Goal: Transaction & Acquisition: Purchase product/service

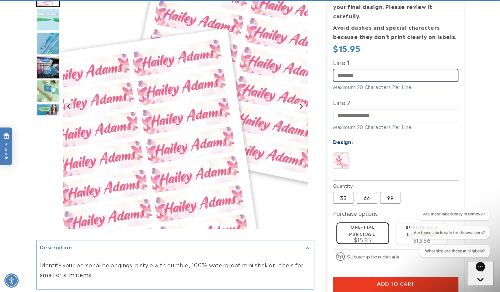
click at [364, 69] on input "Line 1" at bounding box center [395, 75] width 125 height 13
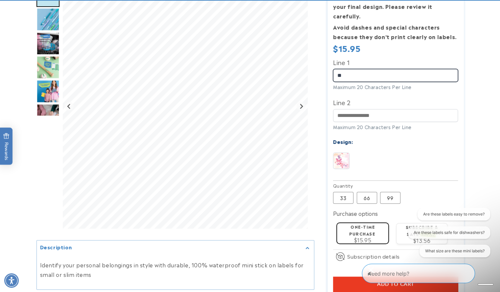
type input "*"
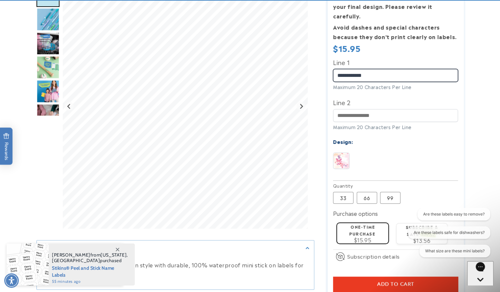
scroll to position [226, 0]
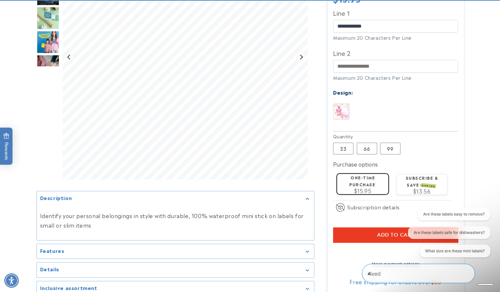
click at [366, 229] on button "Add to cart" at bounding box center [395, 235] width 125 height 15
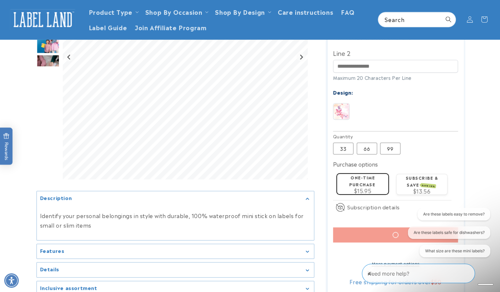
scroll to position [0, 0]
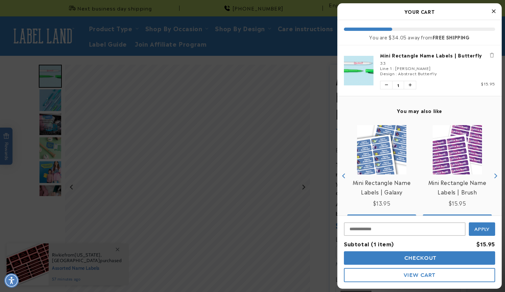
click at [494, 12] on icon "Close Cart" at bounding box center [494, 11] width 4 height 6
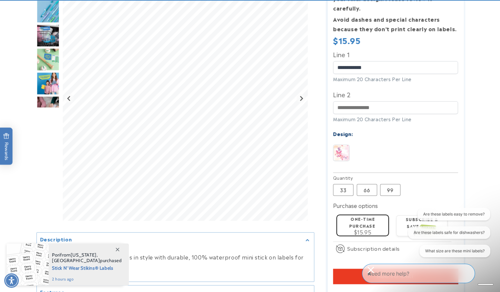
scroll to position [190, 0]
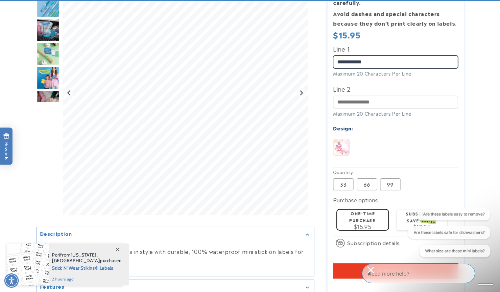
drag, startPoint x: 368, startPoint y: 53, endPoint x: 327, endPoint y: 53, distance: 41.4
click at [327, 53] on div "Mini Rectangle Name Labels | Butterfly Mini Rectangle Name Labels | Butterfly 1…" at bounding box center [389, 103] width 150 height 458
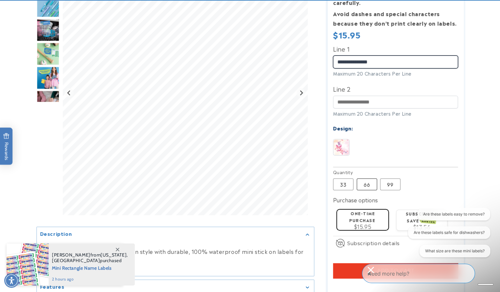
type input "**********"
click at [371, 179] on label "66 Variant sold out or unavailable" at bounding box center [367, 185] width 20 height 12
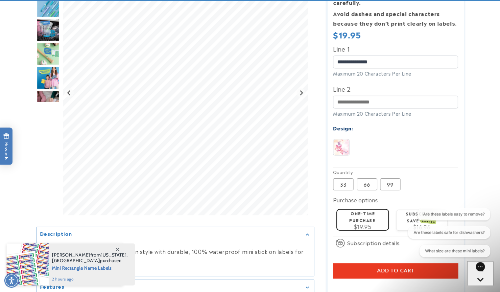
click at [363, 263] on button "Add to cart" at bounding box center [395, 270] width 125 height 15
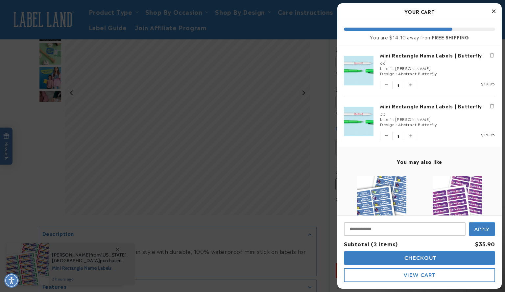
drag, startPoint x: 505, startPoint y: 80, endPoint x: 501, endPoint y: 51, distance: 28.5
click at [316, 169] on div at bounding box center [252, 146] width 505 height 292
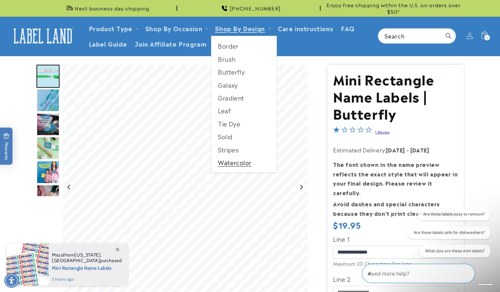
click at [227, 161] on link "Watercolor" at bounding box center [243, 162] width 65 height 13
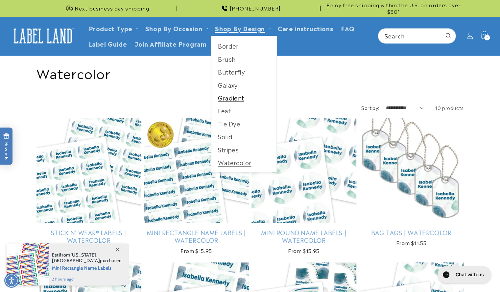
click at [226, 96] on link "Gradient" at bounding box center [243, 97] width 65 height 13
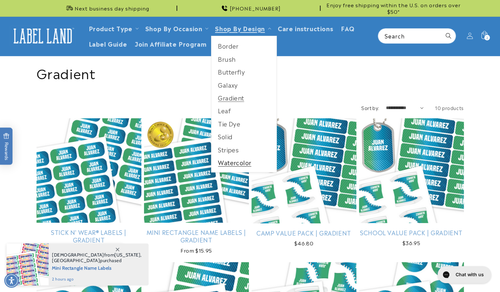
click at [232, 162] on link "Watercolor" at bounding box center [243, 162] width 65 height 13
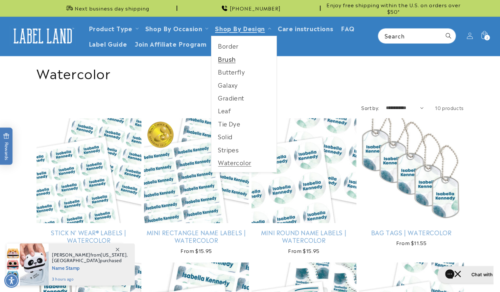
click at [229, 56] on link "Brush" at bounding box center [243, 59] width 65 height 13
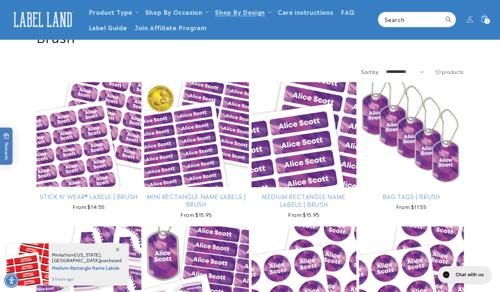
scroll to position [36, 0]
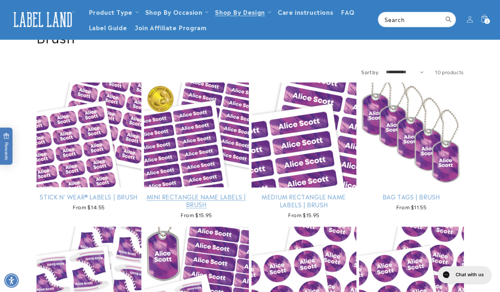
click at [186, 193] on link "Mini Rectangle Name Labels | Brush" at bounding box center [196, 200] width 105 height 15
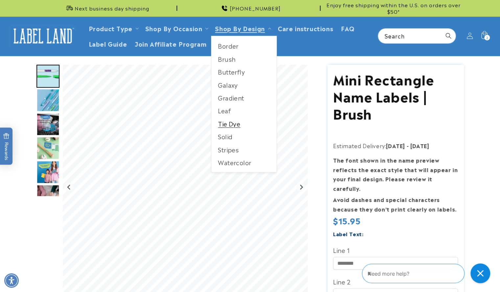
click at [229, 122] on link "Tie Dye" at bounding box center [243, 123] width 65 height 13
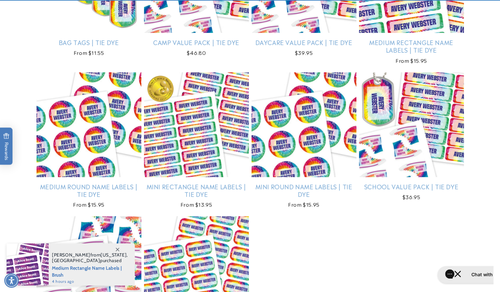
scroll to position [192, 0]
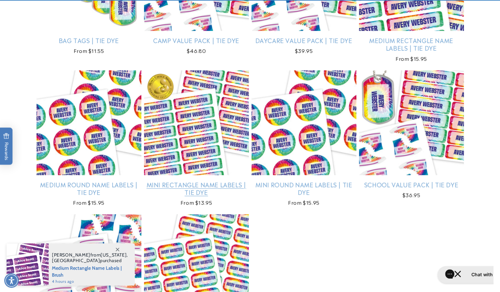
click at [201, 181] on link "Mini Rectangle Name Labels | Tie Dye" at bounding box center [196, 188] width 105 height 15
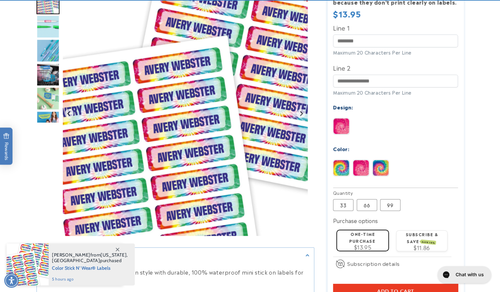
scroll to position [211, 0]
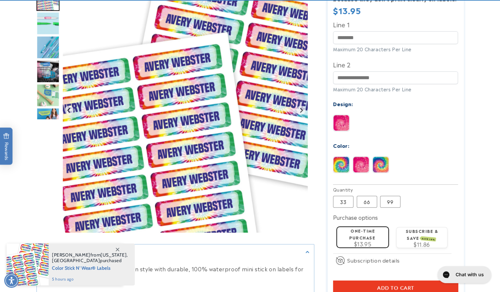
click at [360, 157] on img at bounding box center [361, 165] width 16 height 16
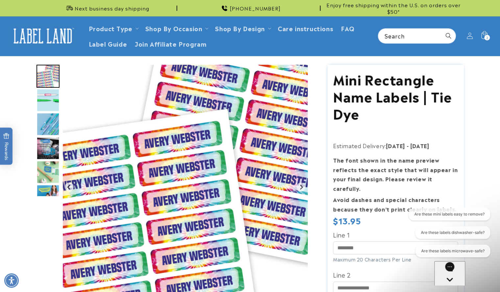
scroll to position [0, 0]
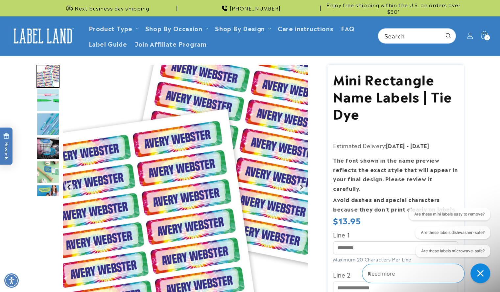
click at [49, 174] on img "Go to slide 5" at bounding box center [48, 172] width 23 height 23
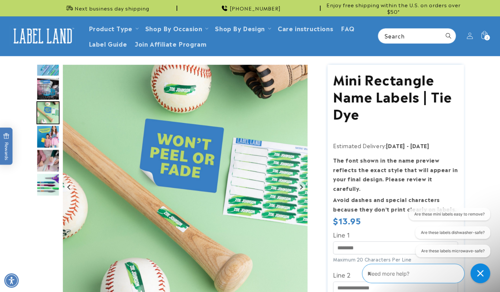
click at [51, 95] on img "Go to slide 4" at bounding box center [48, 88] width 23 height 23
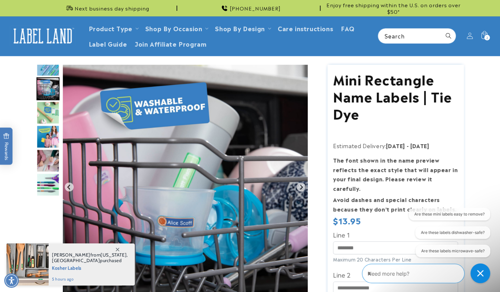
click at [53, 160] on img "Go to slide 7" at bounding box center [48, 160] width 23 height 23
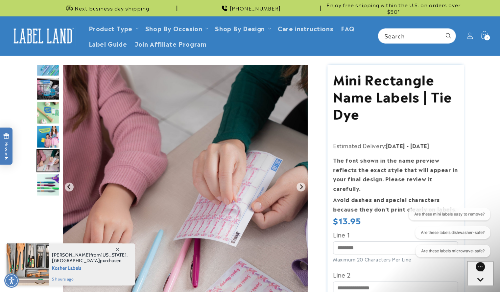
click at [50, 184] on img "Go to slide 8" at bounding box center [48, 184] width 23 height 23
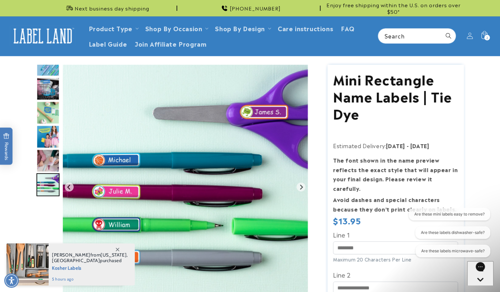
click at [49, 66] on img "Go to slide 3" at bounding box center [48, 64] width 23 height 23
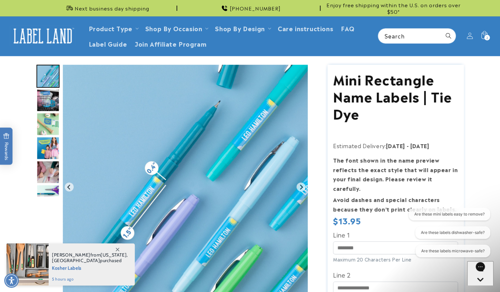
click at [49, 101] on img "Go to slide 4" at bounding box center [48, 100] width 23 height 23
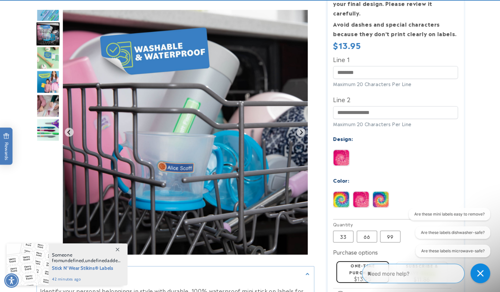
scroll to position [178, 0]
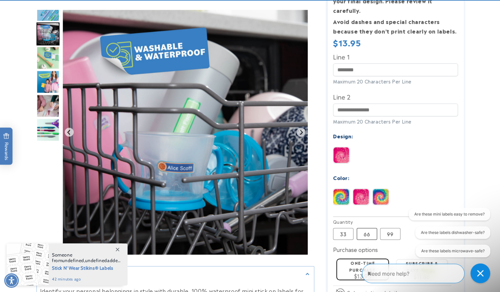
click at [366, 228] on label "66 Variant sold out or unavailable" at bounding box center [367, 234] width 20 height 12
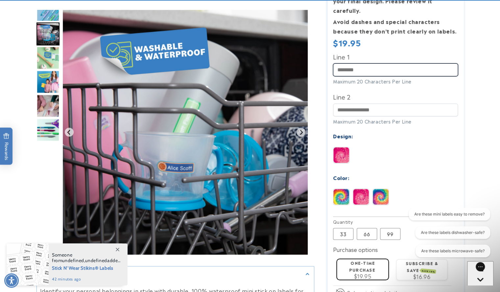
click at [363, 63] on input "Line 1" at bounding box center [395, 69] width 125 height 13
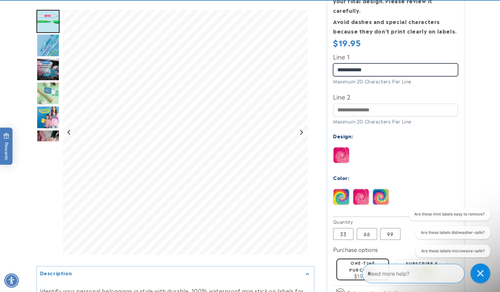
click at [353, 63] on input "**********" at bounding box center [395, 69] width 125 height 13
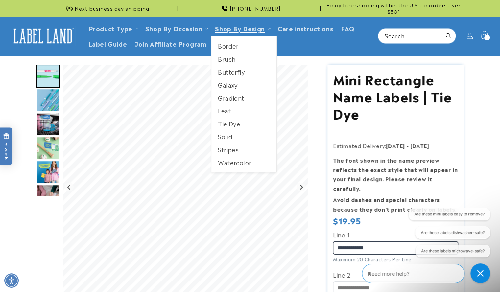
type input "**********"
drag, startPoint x: 267, startPoint y: 30, endPoint x: 265, endPoint y: 33, distance: 3.8
click at [265, 33] on summary "Shop By Design" at bounding box center [242, 27] width 62 height 15
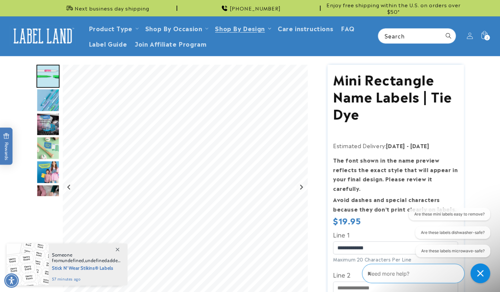
click at [265, 33] on summary "Shop By Design" at bounding box center [242, 27] width 62 height 15
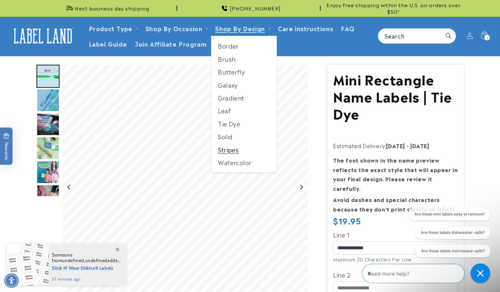
click at [230, 154] on link "Stripes" at bounding box center [243, 149] width 65 height 13
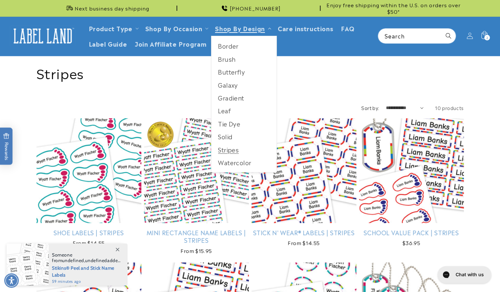
click at [269, 28] on icon at bounding box center [269, 29] width 3 height 2
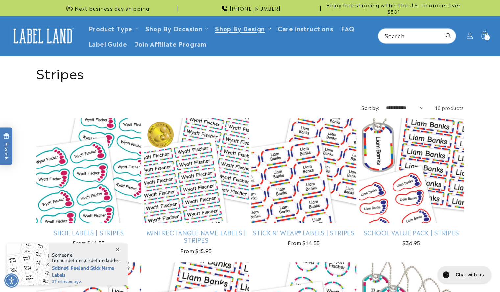
click at [269, 28] on icon at bounding box center [269, 29] width 3 height 2
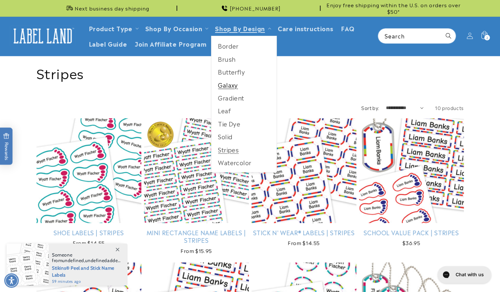
click at [228, 86] on link "Galaxy" at bounding box center [243, 85] width 65 height 13
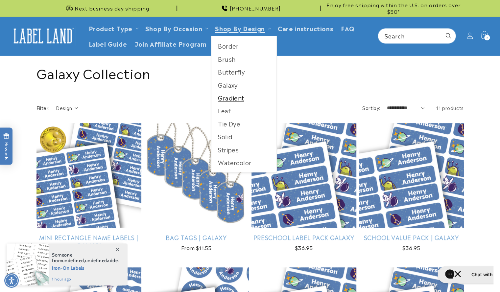
click at [230, 99] on link "Gradient" at bounding box center [243, 97] width 65 height 13
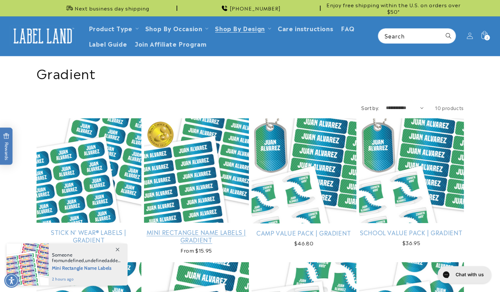
click at [222, 229] on link "Mini Rectangle Name Labels | Gradient" at bounding box center [196, 236] width 105 height 15
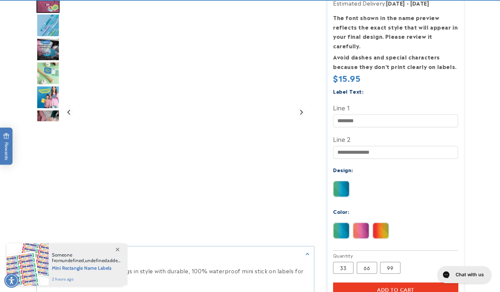
scroll to position [175, 0]
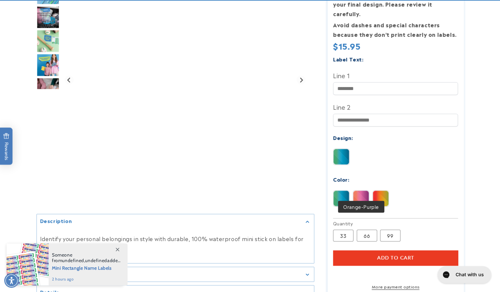
click at [364, 191] on img at bounding box center [361, 199] width 16 height 16
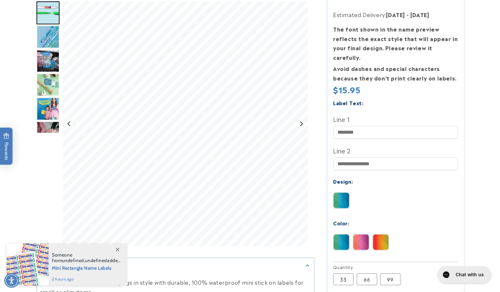
scroll to position [0, 0]
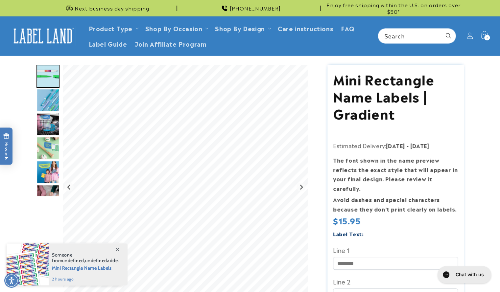
click at [45, 65] on img "Go to slide 1" at bounding box center [48, 76] width 23 height 23
click at [48, 96] on img "Go to slide 2" at bounding box center [48, 100] width 23 height 23
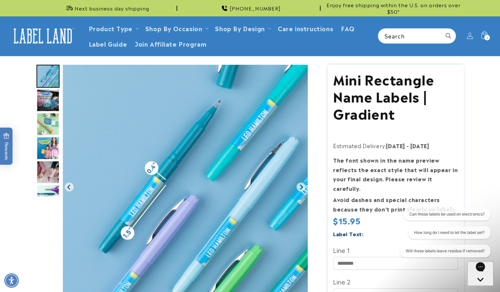
click at [45, 102] on img "Go to slide 3" at bounding box center [48, 100] width 23 height 23
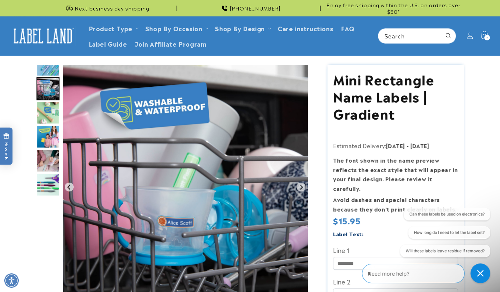
click at [47, 112] on img "Go to slide 4" at bounding box center [48, 112] width 23 height 23
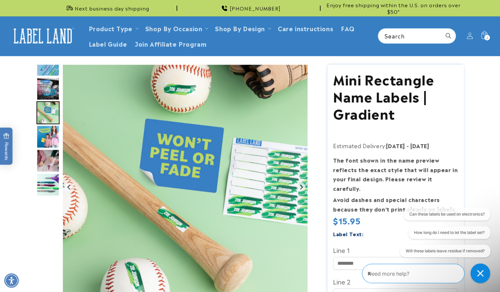
click at [51, 140] on img "Go to slide 5" at bounding box center [48, 136] width 23 height 23
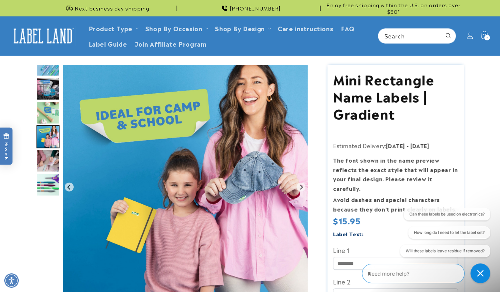
click at [42, 160] on img "Go to slide 6" at bounding box center [48, 160] width 23 height 23
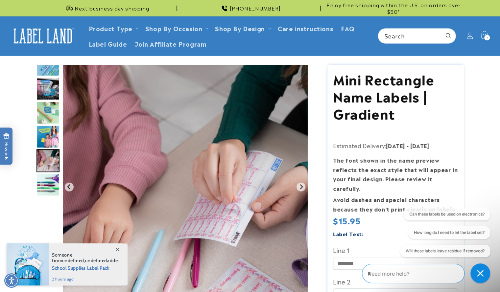
click at [45, 182] on img "Go to slide 7" at bounding box center [48, 184] width 23 height 23
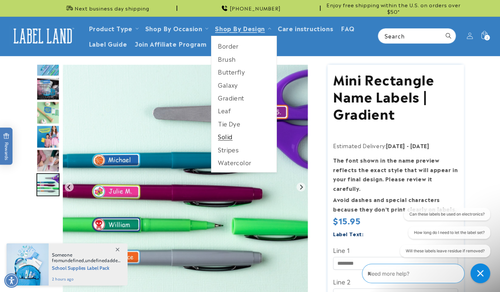
click at [227, 138] on link "Solid" at bounding box center [243, 136] width 65 height 13
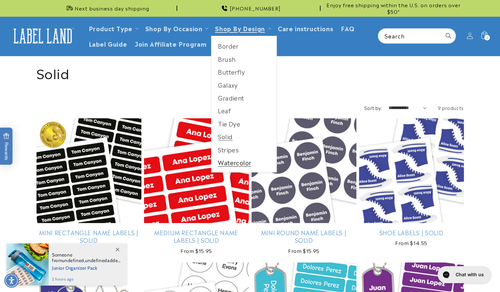
click at [229, 161] on link "Watercolor" at bounding box center [243, 162] width 65 height 13
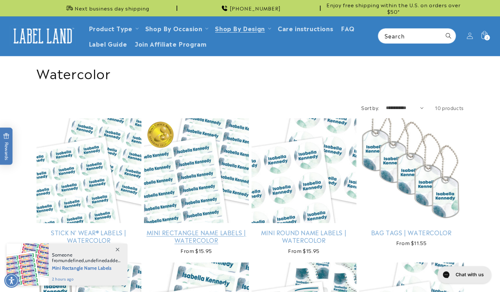
click at [195, 229] on link "Mini Rectangle Name Labels | Watercolor" at bounding box center [196, 236] width 105 height 15
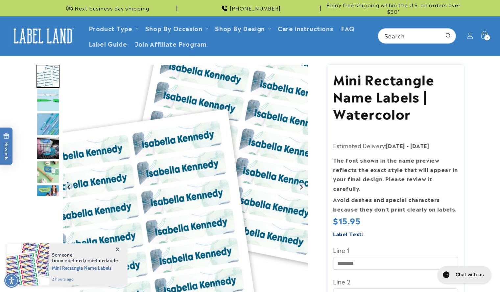
click at [50, 122] on img "Go to slide 3" at bounding box center [48, 124] width 23 height 23
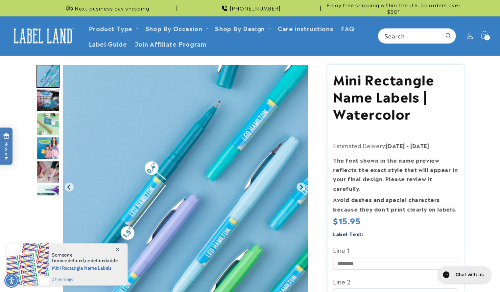
click at [49, 125] on img "Go to slide 5" at bounding box center [48, 124] width 23 height 23
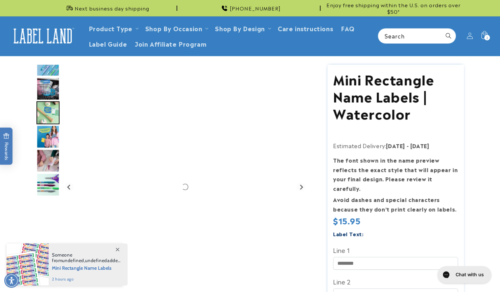
click at [44, 133] on img "Go to slide 6" at bounding box center [48, 136] width 23 height 23
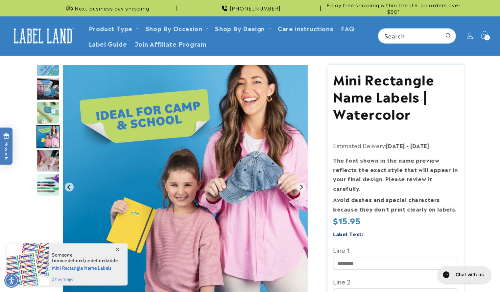
click at [52, 172] on img "Go to slide 7" at bounding box center [48, 160] width 23 height 23
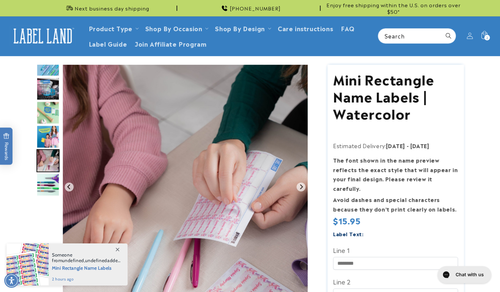
click at [47, 66] on img "Go to slide 3" at bounding box center [48, 64] width 23 height 23
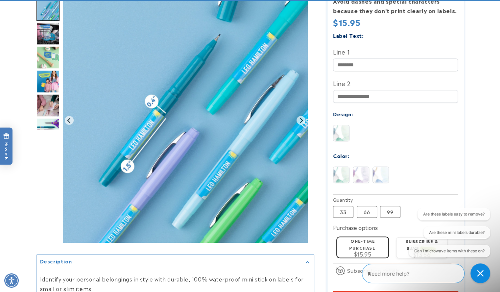
scroll to position [218, 0]
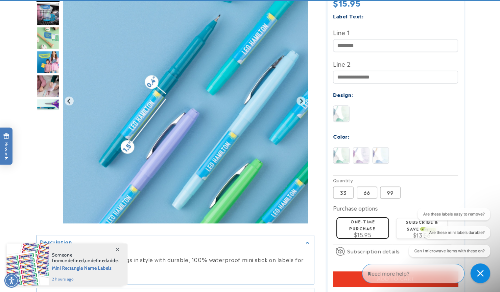
click at [362, 153] on img at bounding box center [361, 156] width 16 height 16
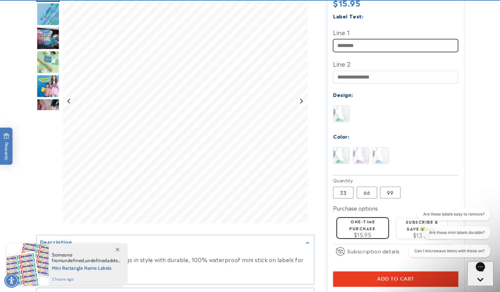
click at [368, 39] on input "Line 1" at bounding box center [395, 45] width 125 height 13
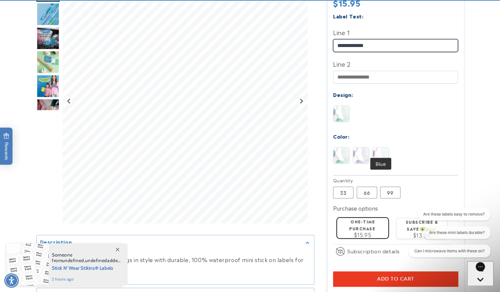
type input "**********"
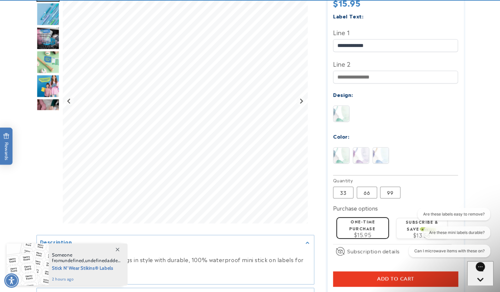
click at [381, 148] on img at bounding box center [381, 156] width 16 height 16
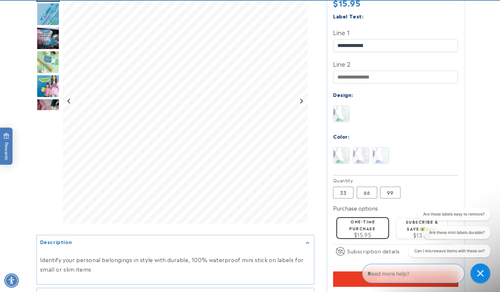
click at [336, 148] on img at bounding box center [342, 156] width 16 height 16
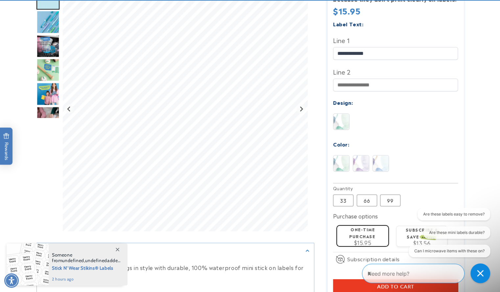
scroll to position [224, 0]
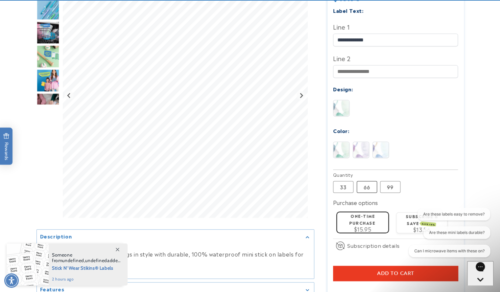
click at [364, 181] on label "66 Variant sold out or unavailable" at bounding box center [367, 187] width 20 height 12
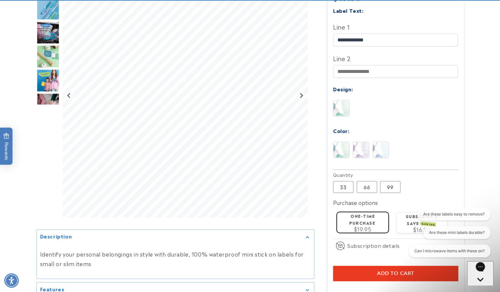
click at [346, 266] on button "Add to cart" at bounding box center [395, 273] width 125 height 15
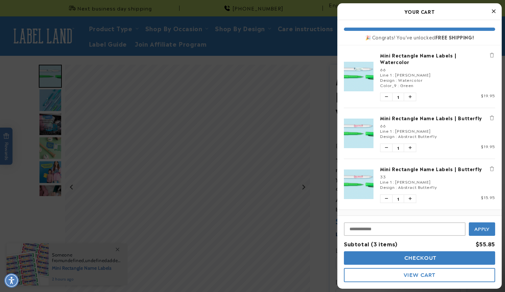
click at [397, 119] on link "Mini Rectangle Name Labels | Butterfly" at bounding box center [437, 118] width 115 height 7
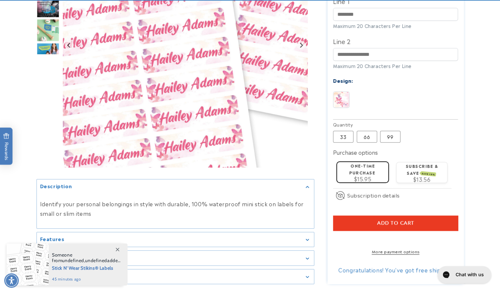
scroll to position [266, 0]
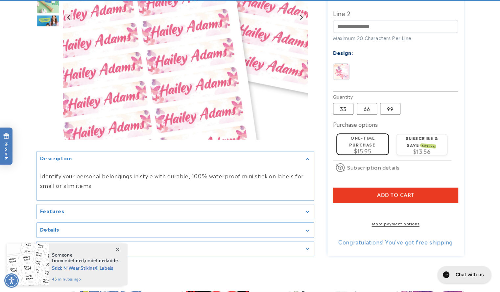
click at [399, 189] on button "Add to cart" at bounding box center [395, 195] width 125 height 15
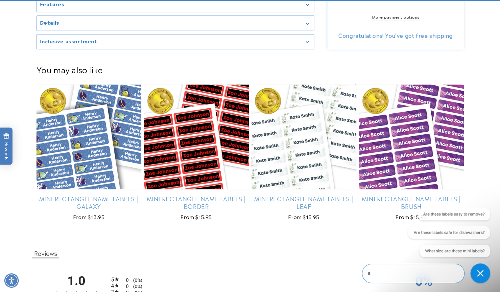
scroll to position [0, 0]
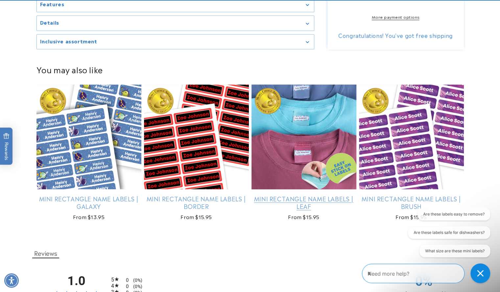
click at [309, 195] on link "Mini Rectangle Name Labels | Leaf" at bounding box center [304, 202] width 105 height 15
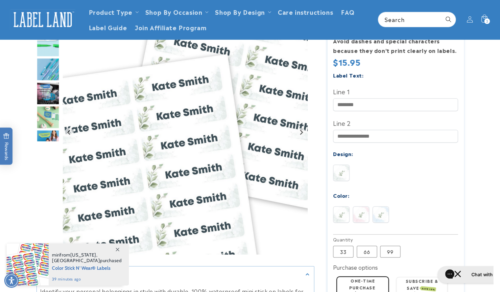
scroll to position [150, 0]
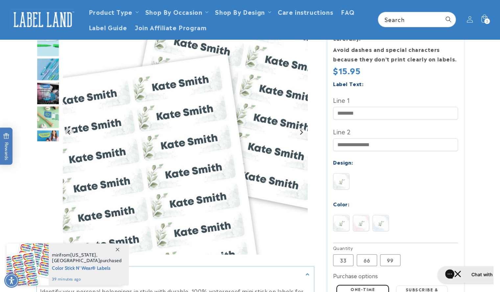
click at [364, 215] on img at bounding box center [361, 223] width 16 height 16
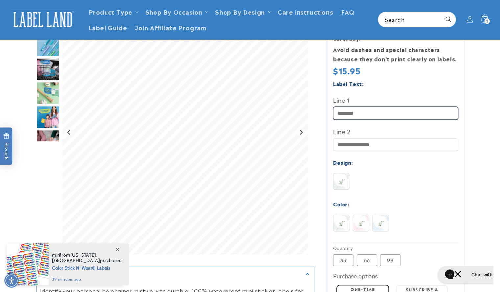
click at [354, 107] on input "Line 1" at bounding box center [395, 113] width 125 height 13
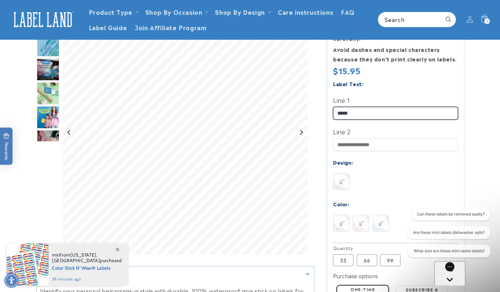
scroll to position [0, 0]
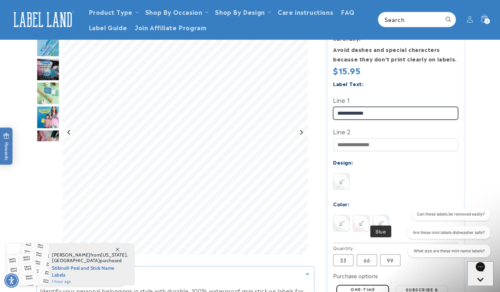
type input "**********"
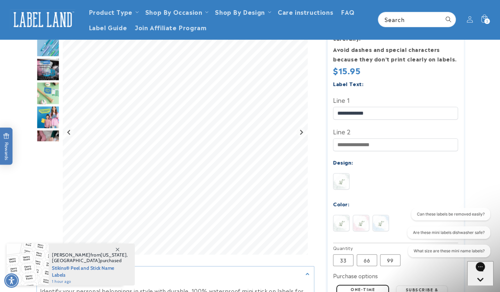
click at [379, 215] on img at bounding box center [381, 223] width 16 height 16
click at [344, 215] on img at bounding box center [342, 223] width 16 height 16
click at [362, 215] on img at bounding box center [361, 223] width 16 height 16
click at [369, 255] on label "66 Variant sold out or unavailable" at bounding box center [367, 261] width 20 height 12
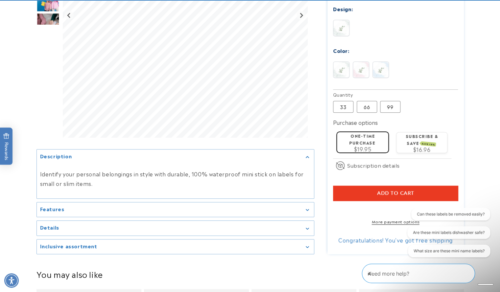
scroll to position [307, 0]
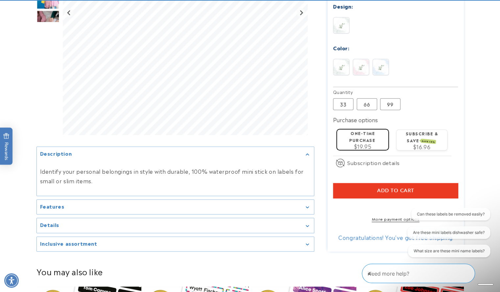
click at [413, 183] on button "Add to cart" at bounding box center [395, 190] width 125 height 15
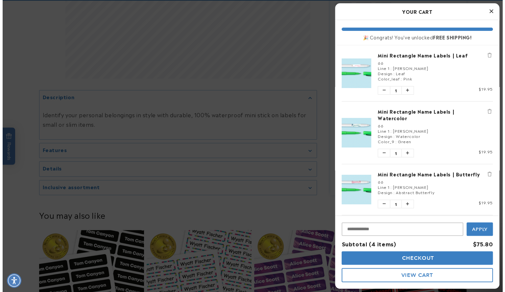
scroll to position [435, 0]
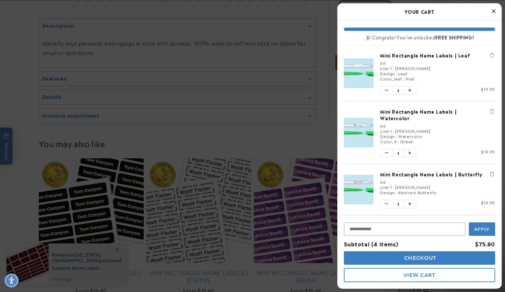
drag, startPoint x: 505, startPoint y: 79, endPoint x: 502, endPoint y: 42, distance: 37.6
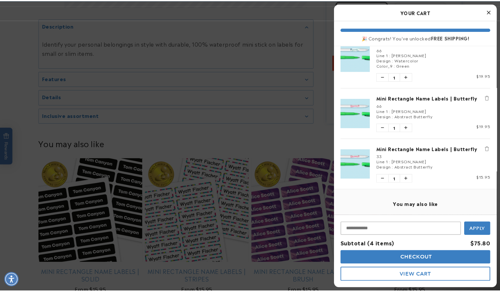
scroll to position [75, 0]
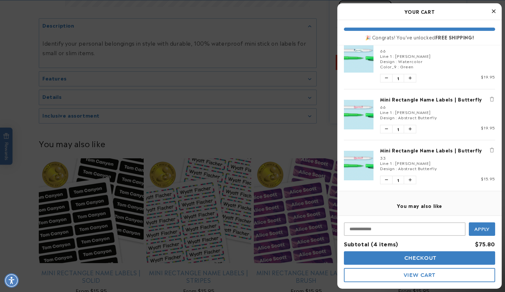
click at [417, 97] on link "Mini Rectangle Name Labels | Butterfly" at bounding box center [437, 99] width 115 height 7
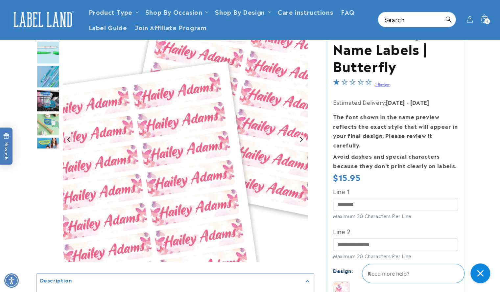
scroll to position [40, 0]
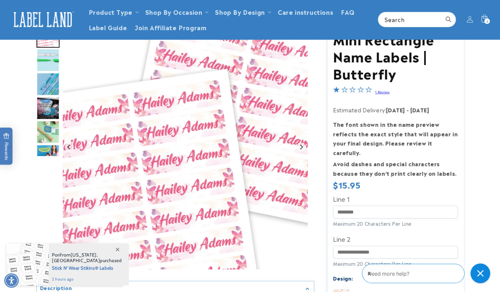
click at [363, 210] on div "Line 1 Maximum 20 Characters Per Line" at bounding box center [395, 211] width 125 height 34
click at [363, 206] on input "Line 1" at bounding box center [395, 212] width 125 height 13
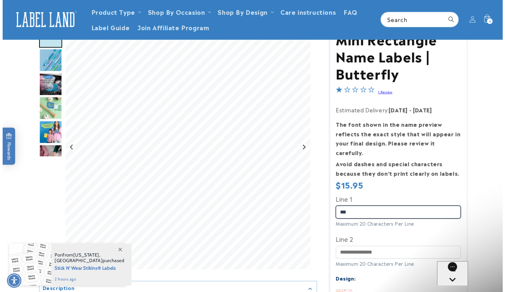
scroll to position [0, 0]
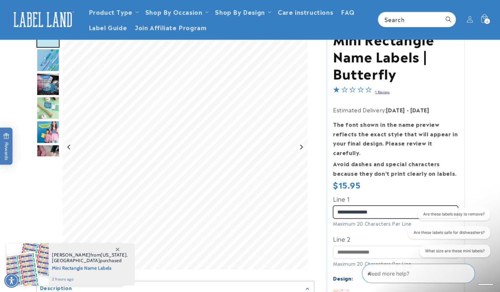
type input "**********"
click at [484, 16] on icon at bounding box center [484, 19] width 15 height 15
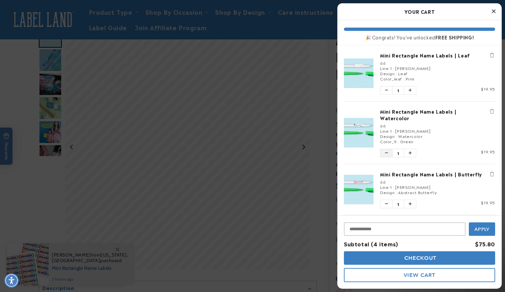
click at [388, 152] on button "Decrease quantity of Mini Rectangle Name Labels | Watercolor" at bounding box center [387, 153] width 12 height 8
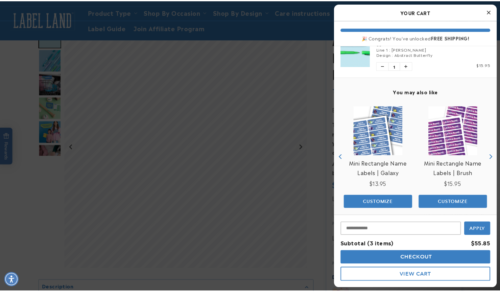
scroll to position [128, 0]
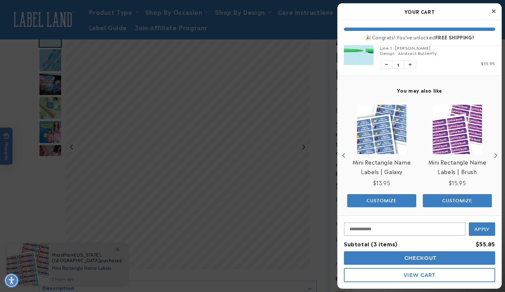
click at [460, 137] on img "product" at bounding box center [457, 129] width 49 height 49
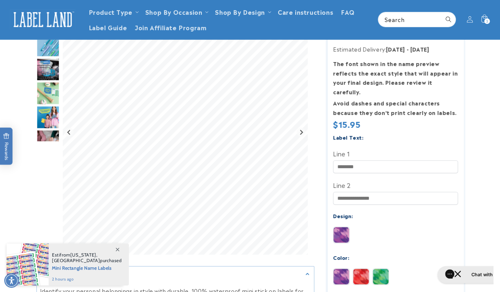
scroll to position [94, 0]
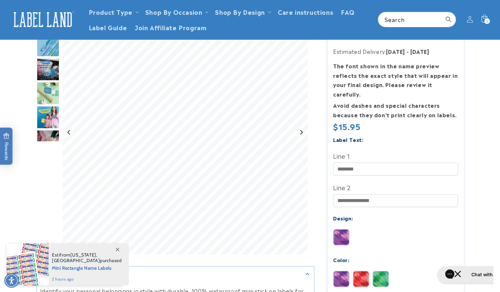
click at [45, 99] on img "Go to slide 4" at bounding box center [48, 93] width 23 height 23
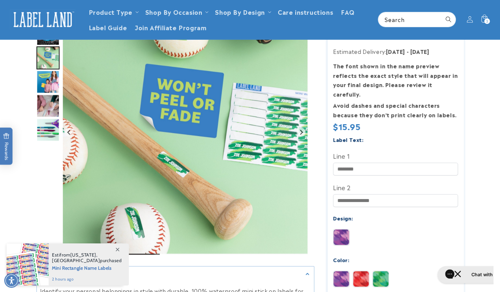
click at [47, 104] on img "Go to slide 6" at bounding box center [48, 105] width 23 height 23
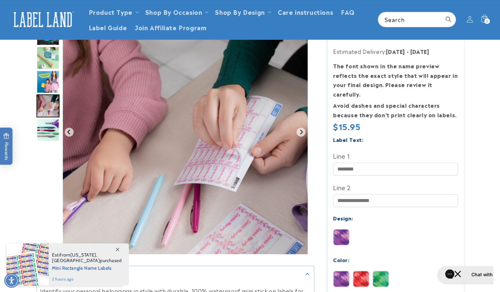
click at [55, 131] on img "Go to slide 7" at bounding box center [48, 129] width 23 height 23
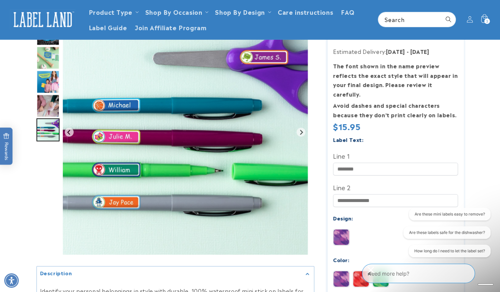
click at [483, 15] on icon at bounding box center [484, 18] width 7 height 9
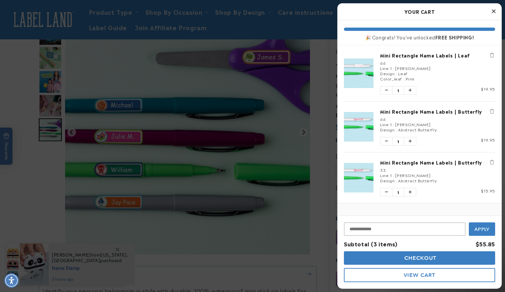
click at [372, 74] on img "product" at bounding box center [359, 74] width 30 height 30
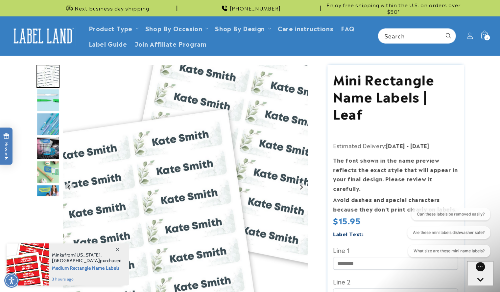
click at [481, 34] on icon at bounding box center [484, 35] width 15 height 15
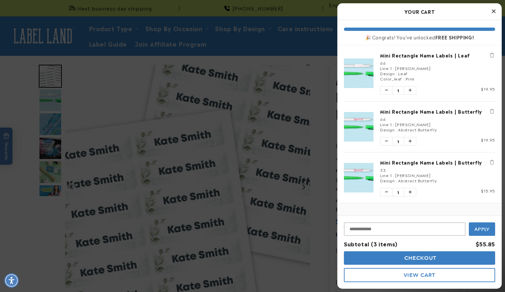
click at [277, 280] on div at bounding box center [252, 146] width 505 height 292
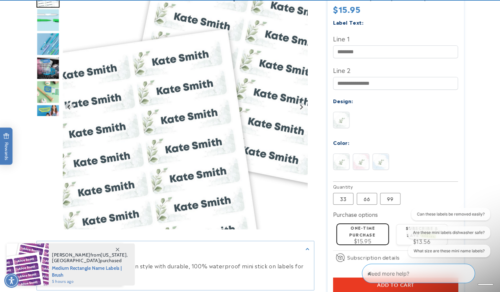
scroll to position [216, 0]
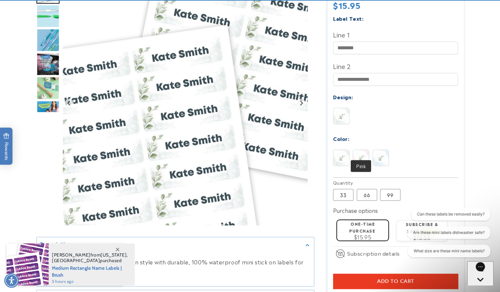
click at [362, 150] on img at bounding box center [361, 158] width 16 height 16
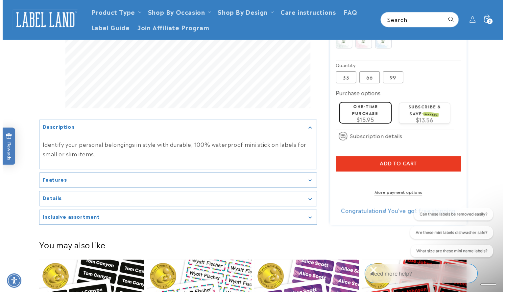
scroll to position [0, 0]
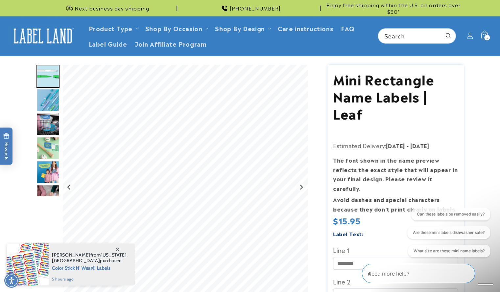
click at [484, 33] on icon at bounding box center [484, 35] width 15 height 15
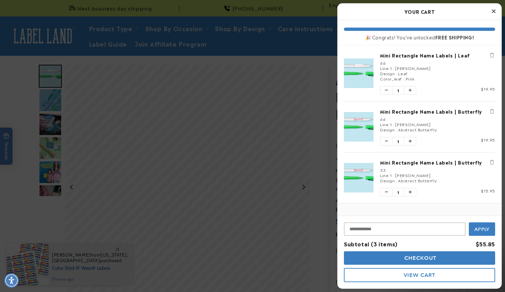
click at [431, 259] on span "Checkout" at bounding box center [420, 258] width 34 height 6
